Goal: Task Accomplishment & Management: Manage account settings

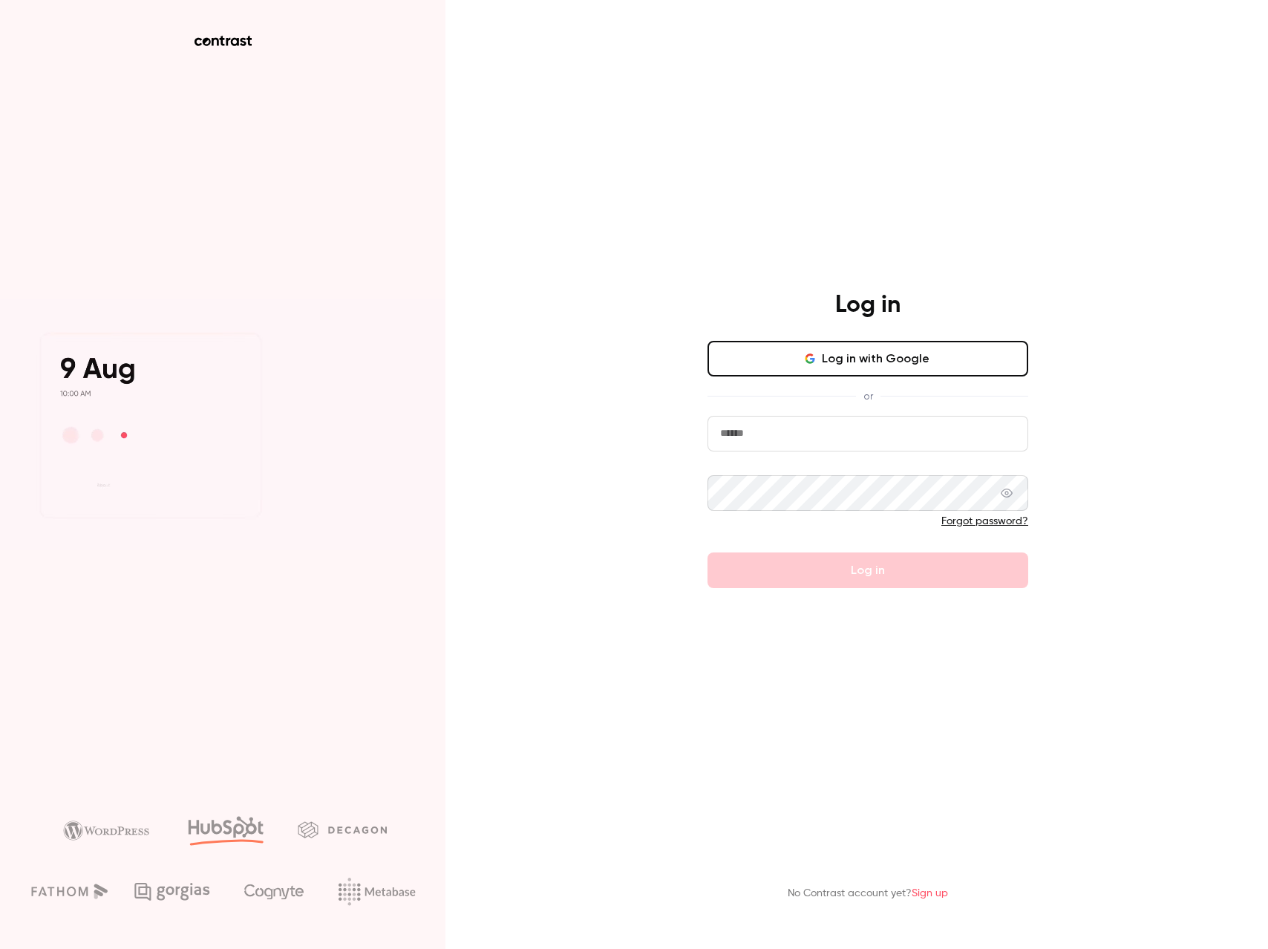
click at [939, 356] on button "Log in with Google" at bounding box center [867, 359] width 321 height 36
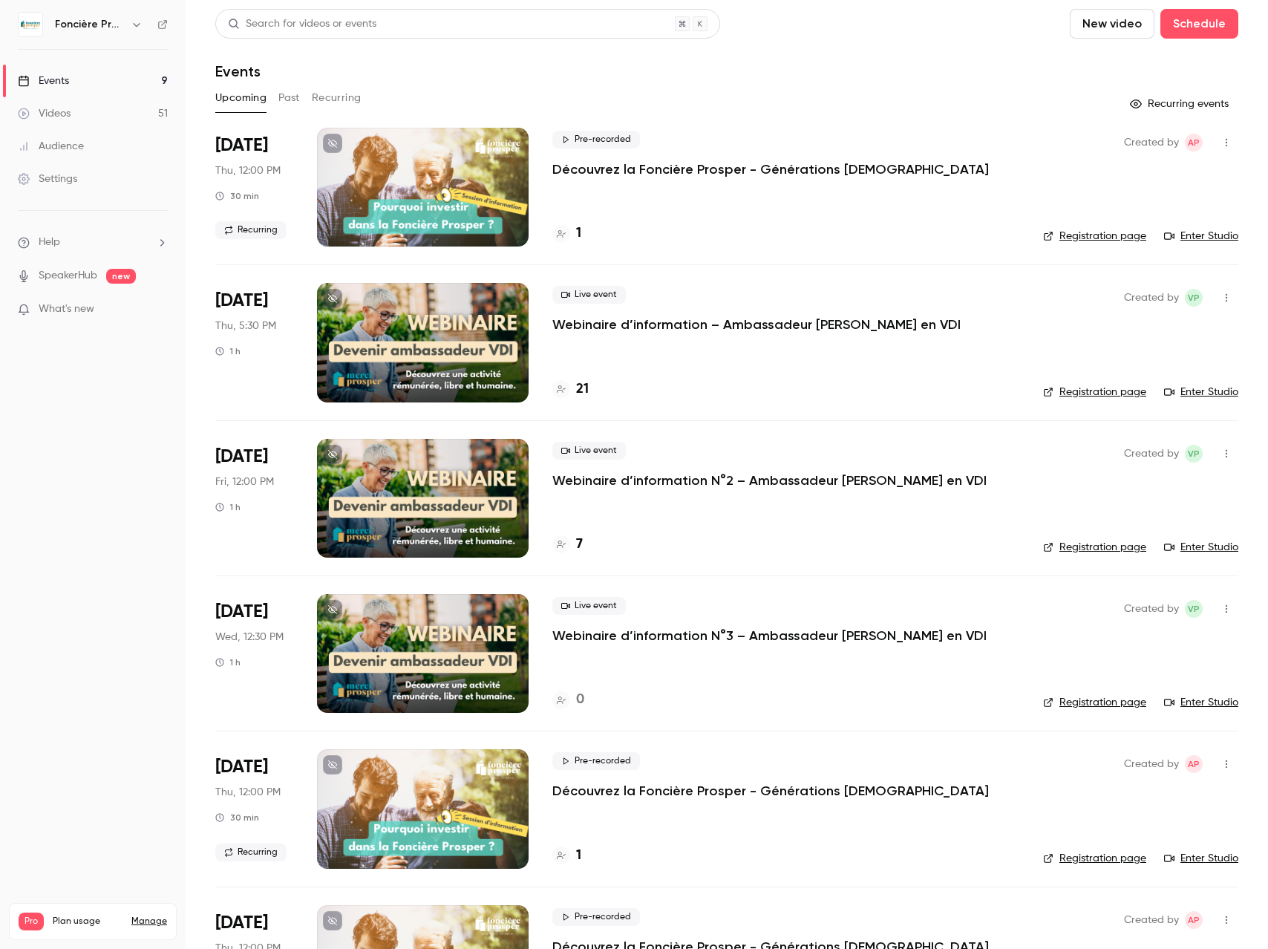
click at [652, 321] on p "Webinaire d’information – Ambassadeur [PERSON_NAME] en VDI" at bounding box center [756, 325] width 408 height 18
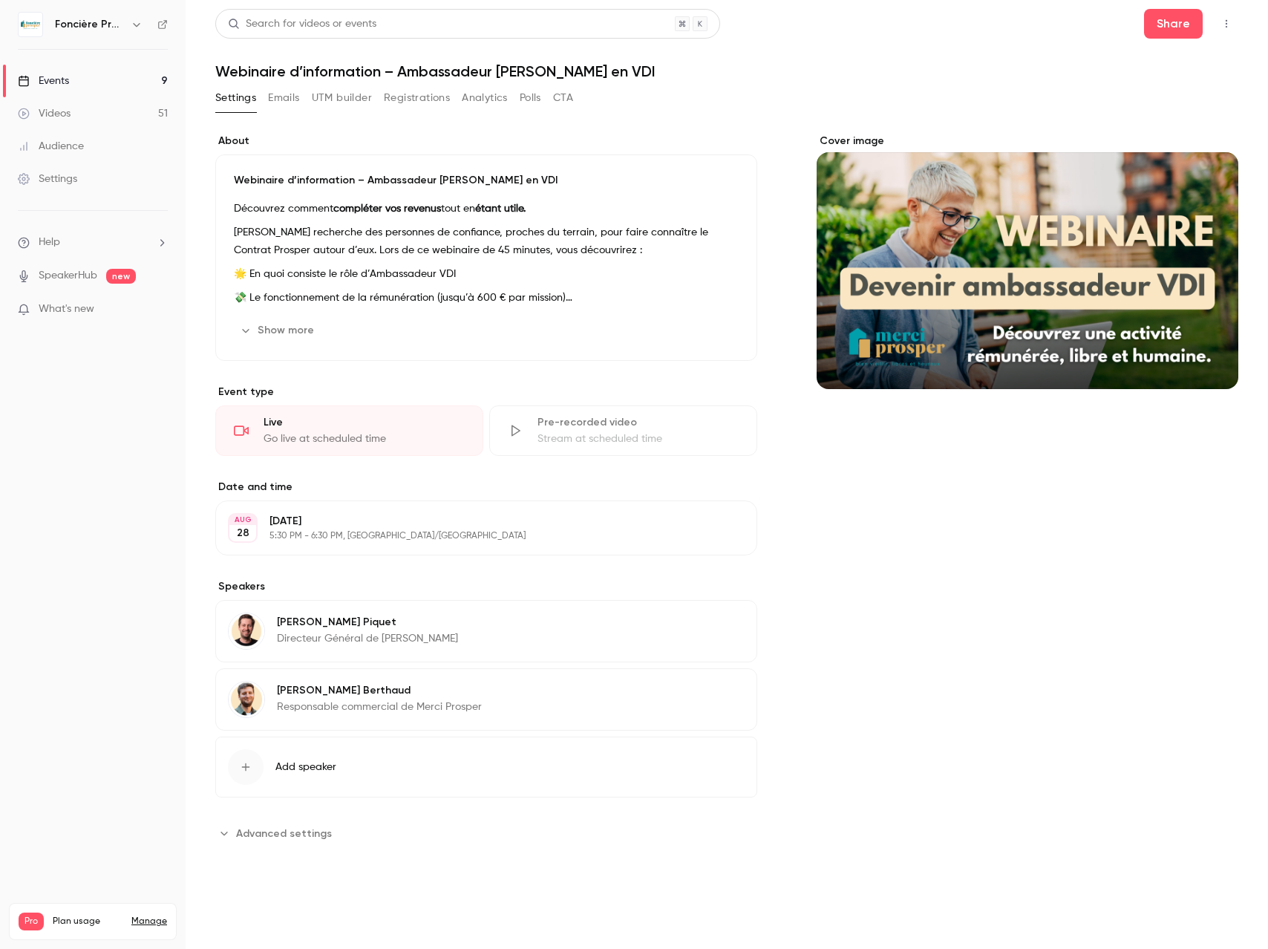
click at [408, 94] on button "Registrations" at bounding box center [417, 98] width 66 height 24
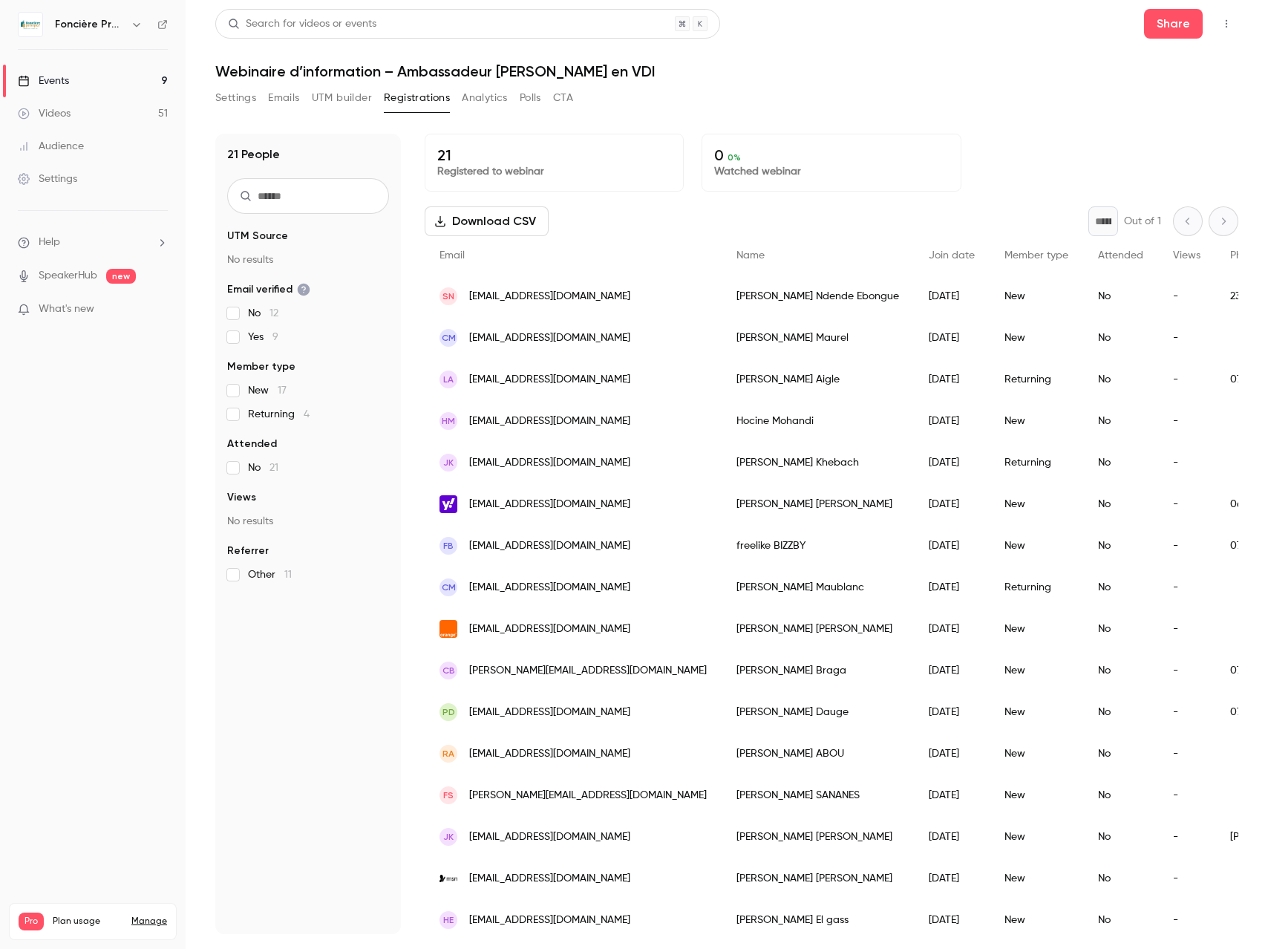
click at [499, 216] on button "Download CSV" at bounding box center [487, 221] width 124 height 30
